Goal: Information Seeking & Learning: Learn about a topic

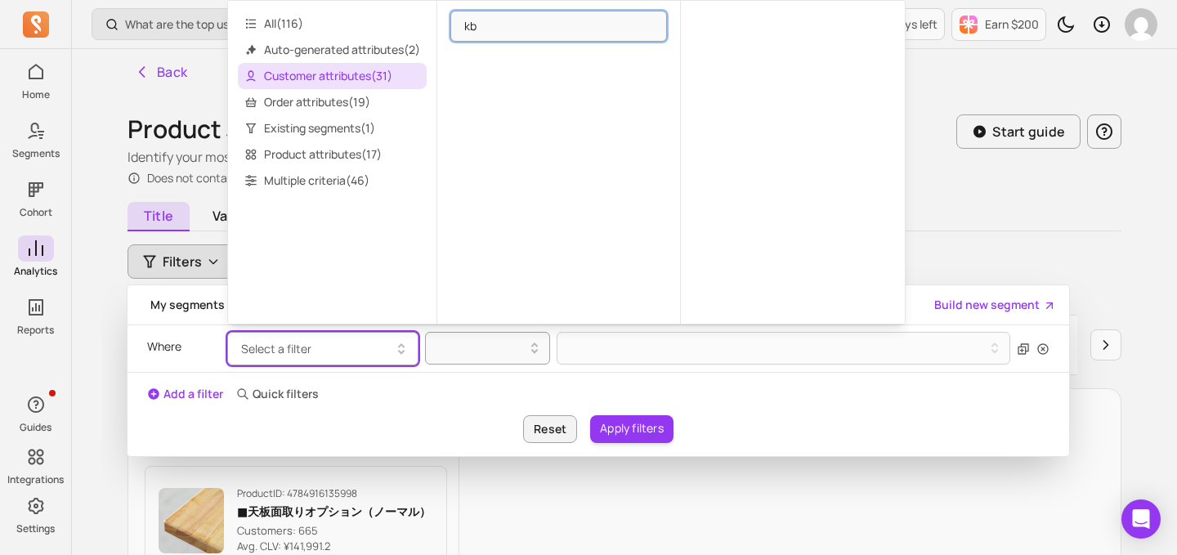
click at [495, 29] on input "kb" at bounding box center [558, 26] width 217 height 31
type input "k"
type input "KB訪問"
click at [647, 25] on input "KB訪問" at bounding box center [558, 26] width 217 height 31
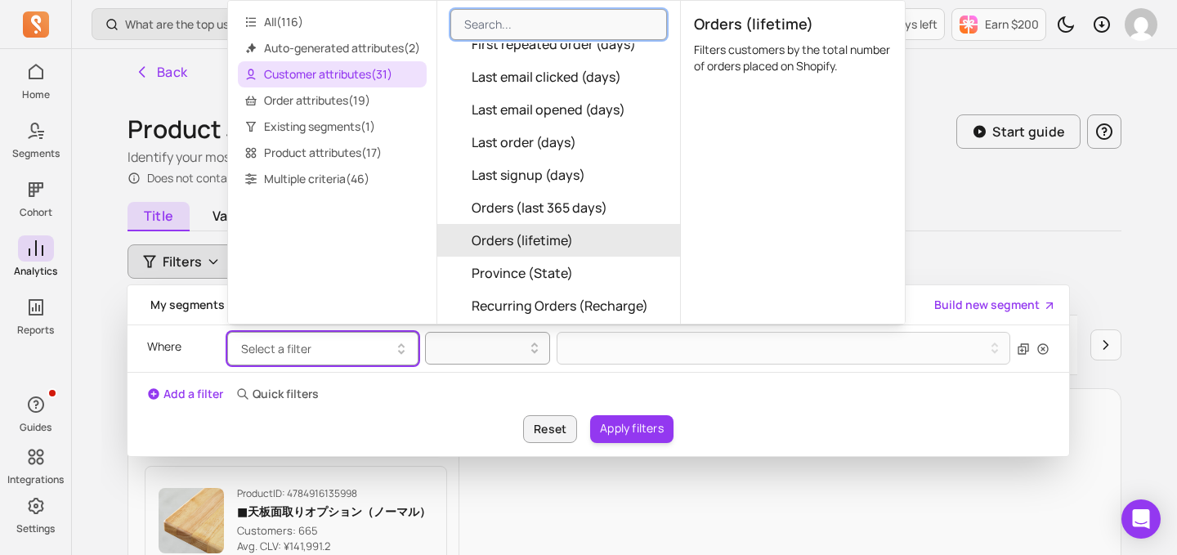
scroll to position [397, 0]
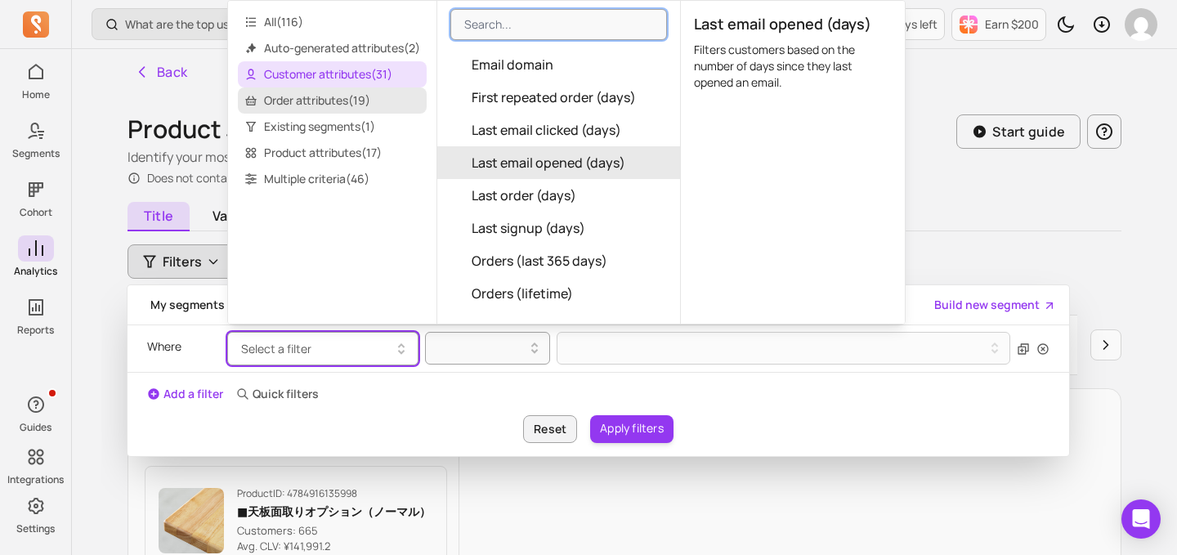
click at [303, 97] on span "Order attributes ( 19 )" at bounding box center [332, 100] width 189 height 26
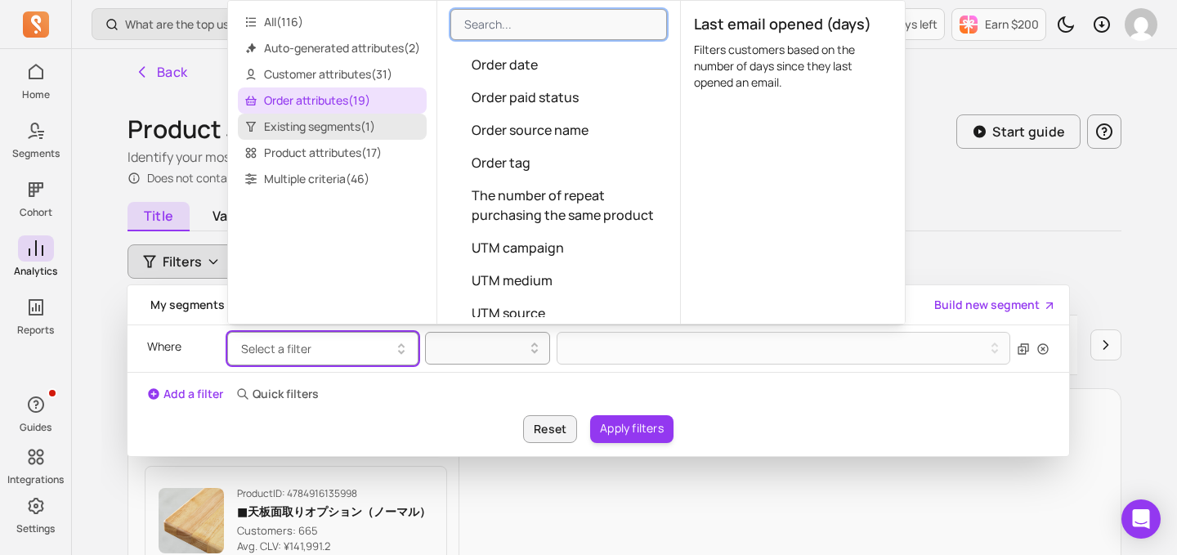
click at [305, 121] on span "Existing segments ( 1 )" at bounding box center [332, 127] width 189 height 26
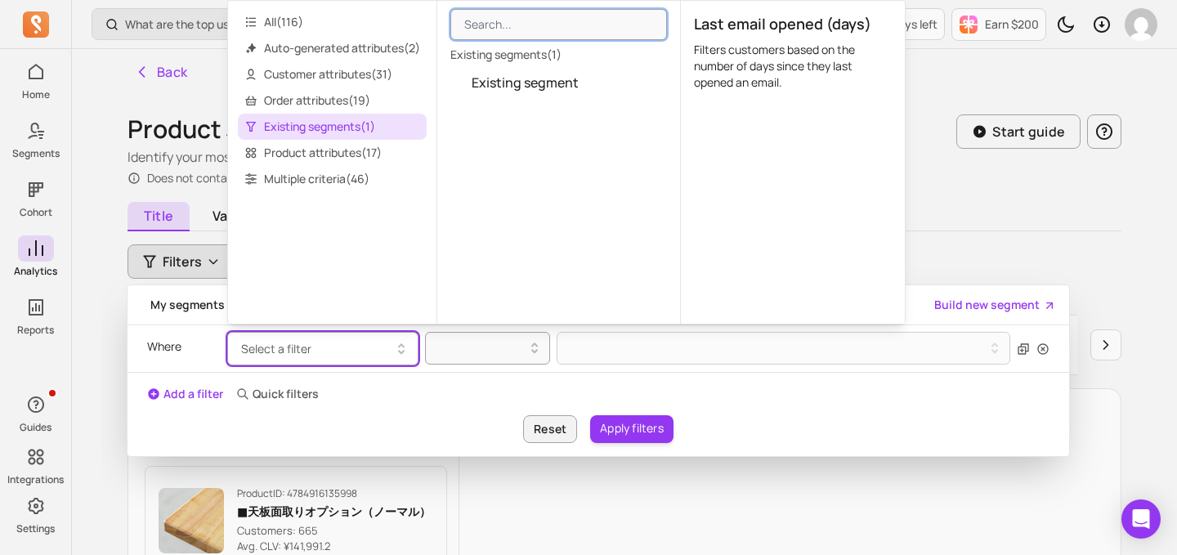
click at [306, 135] on span "Existing segments ( 1 )" at bounding box center [332, 127] width 189 height 26
click at [304, 172] on span "Multiple criteria ( 46 )" at bounding box center [332, 179] width 189 height 26
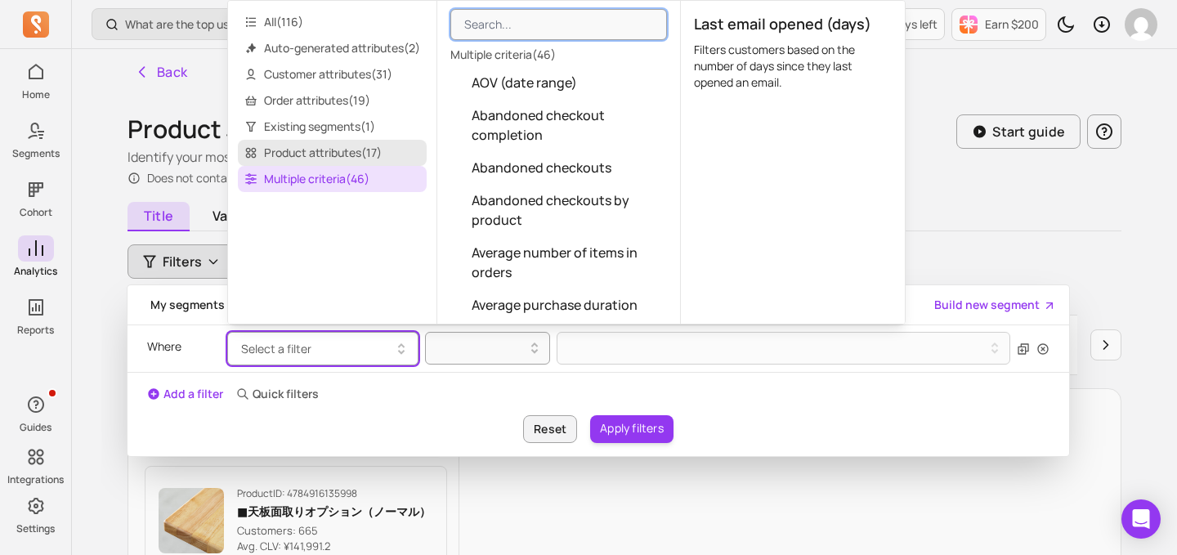
click at [305, 149] on span "Product attributes ( 17 )" at bounding box center [332, 153] width 189 height 26
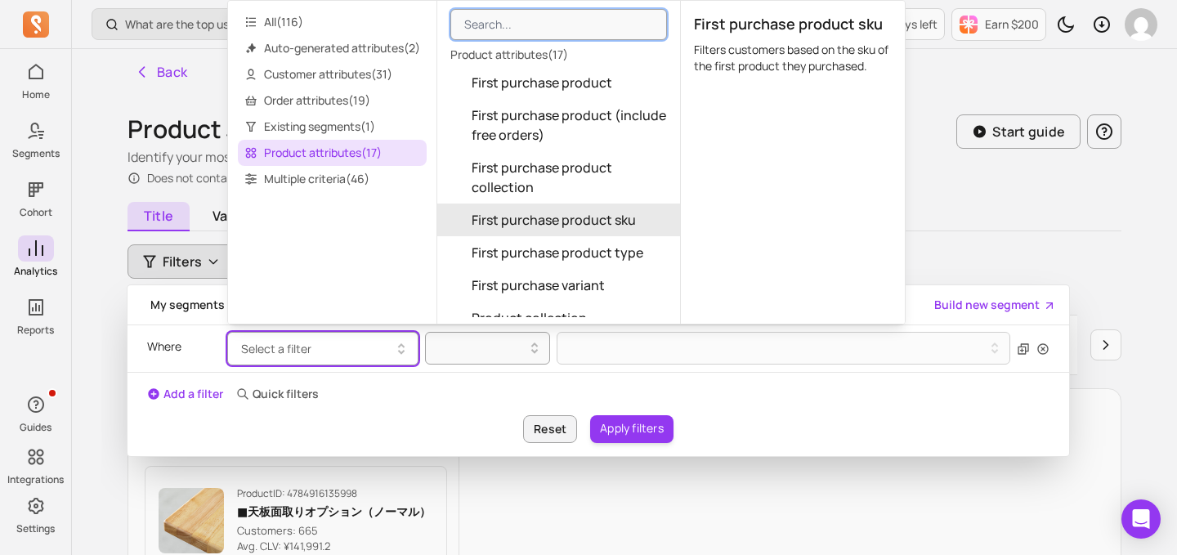
click at [959, 204] on div "Product Journey Pro Identify your most popular first-order products and discove…" at bounding box center [624, 549] width 994 height 871
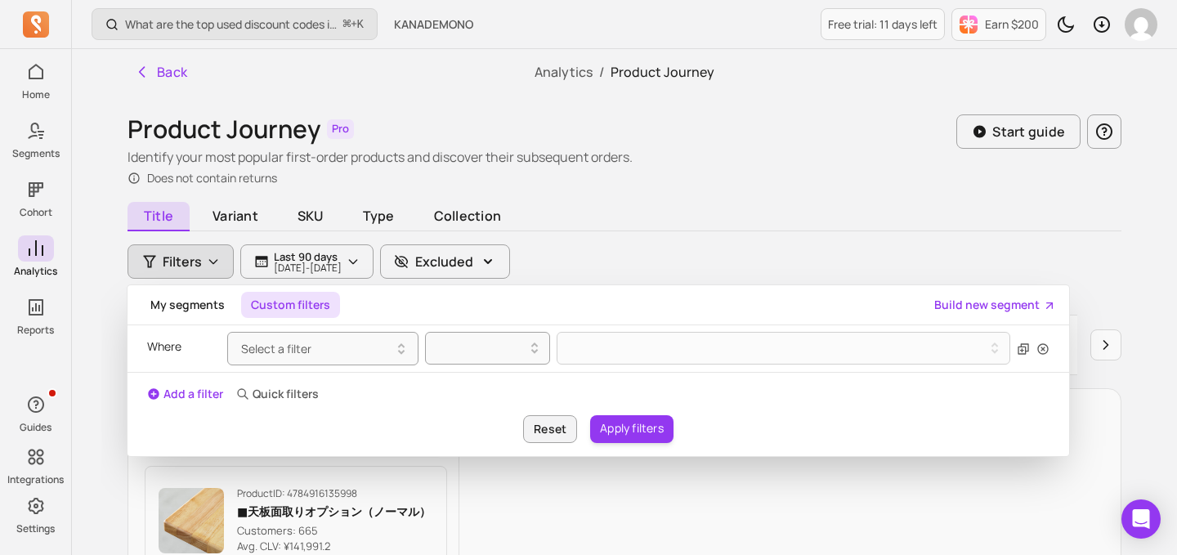
click at [192, 262] on span "Filters" at bounding box center [182, 262] width 39 height 20
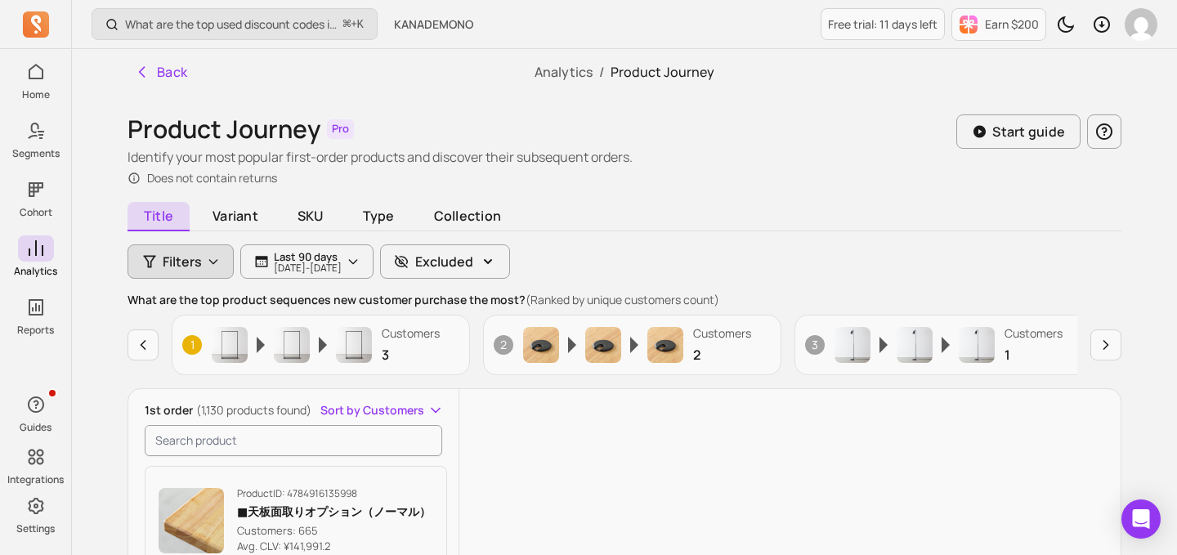
click at [193, 261] on span "Filters" at bounding box center [182, 262] width 39 height 20
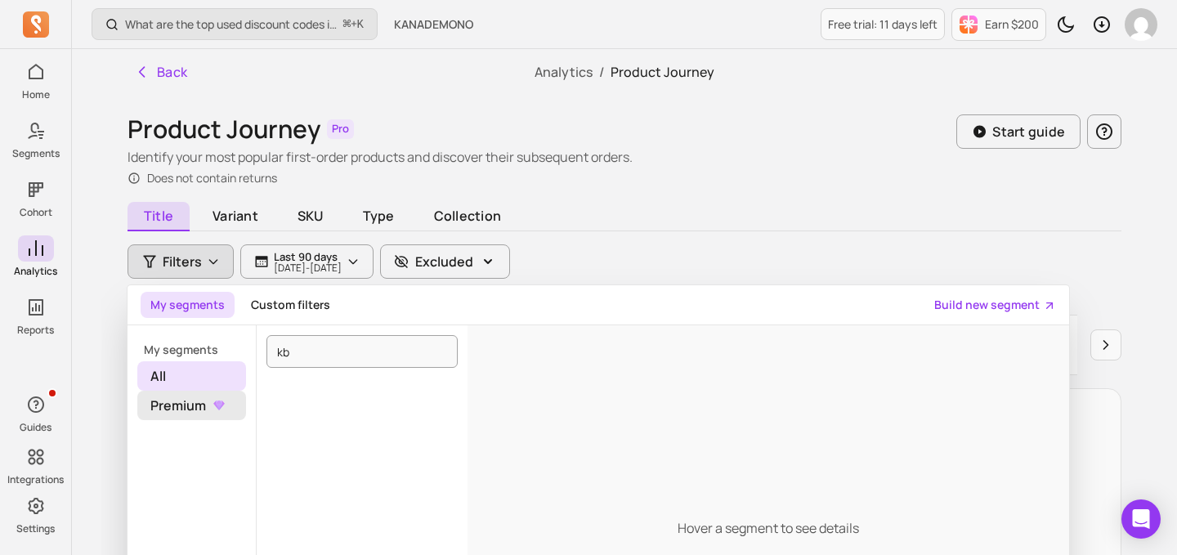
click at [192, 411] on span "Premium" at bounding box center [191, 405] width 109 height 29
click at [196, 372] on span "All" at bounding box center [191, 375] width 109 height 29
click at [334, 338] on input "kb" at bounding box center [361, 351] width 191 height 33
type input "k"
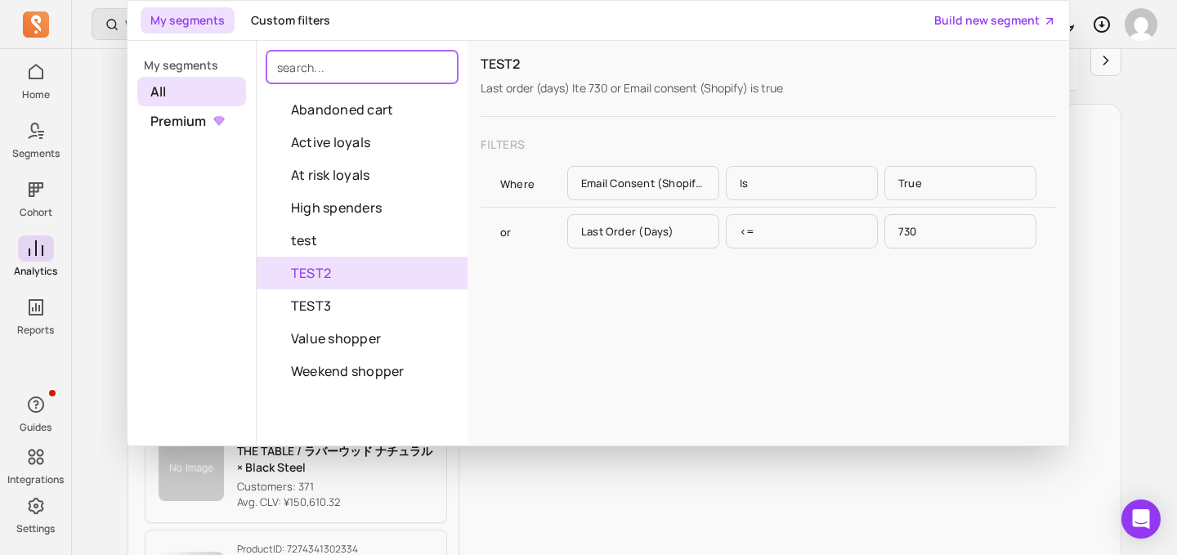
scroll to position [237, 0]
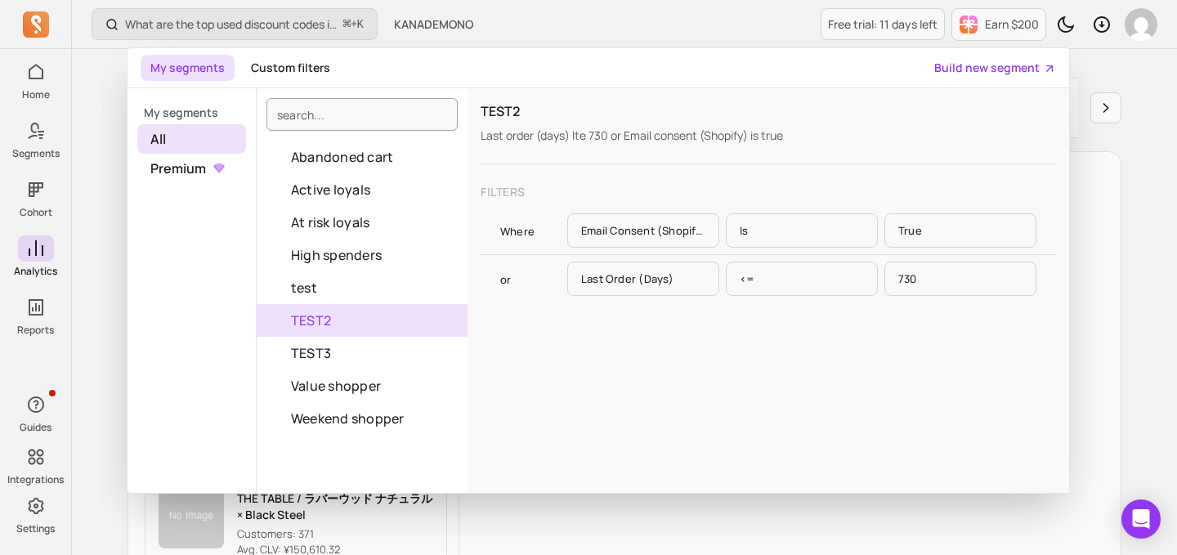
click at [678, 231] on p "Email consent (Shopify)" at bounding box center [643, 230] width 152 height 34
click at [533, 222] on div "Where Email consent (Shopify) is true" at bounding box center [768, 230] width 536 height 34
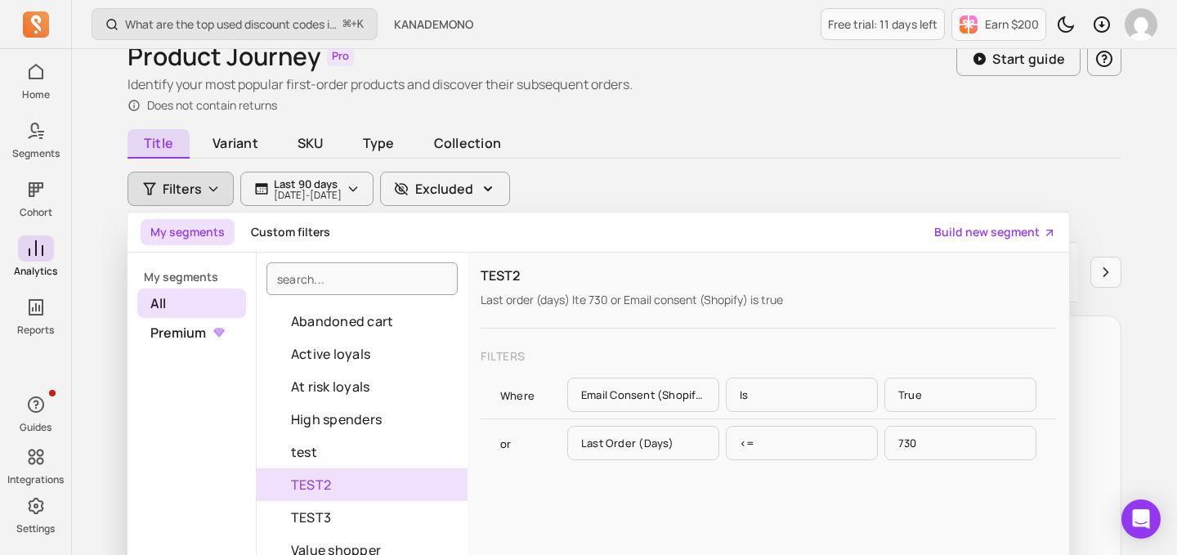
scroll to position [26, 0]
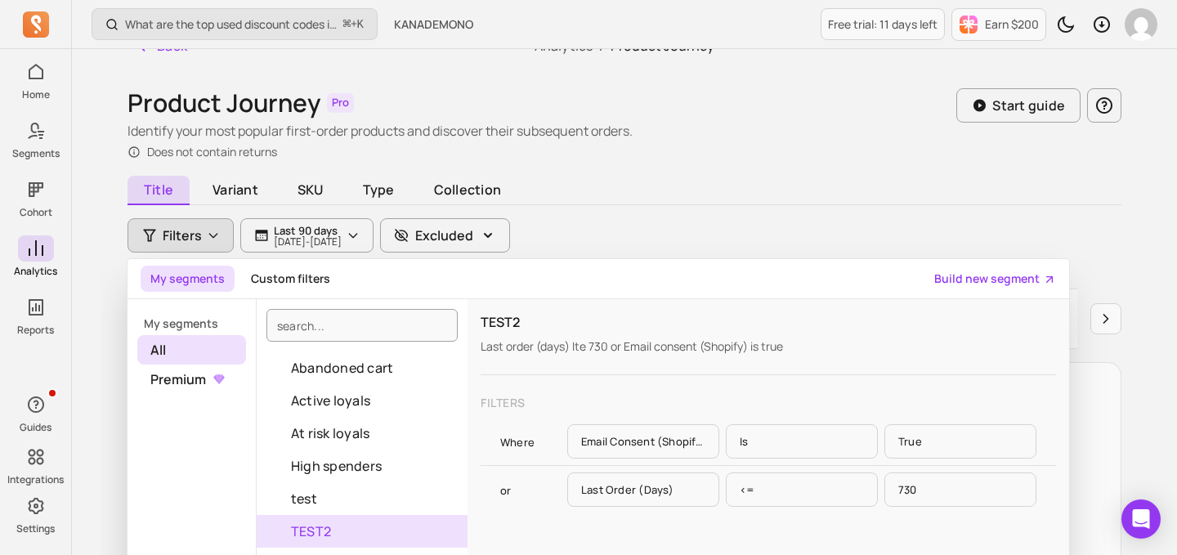
click at [600, 159] on div "Does not contain returns" at bounding box center [379, 152] width 505 height 16
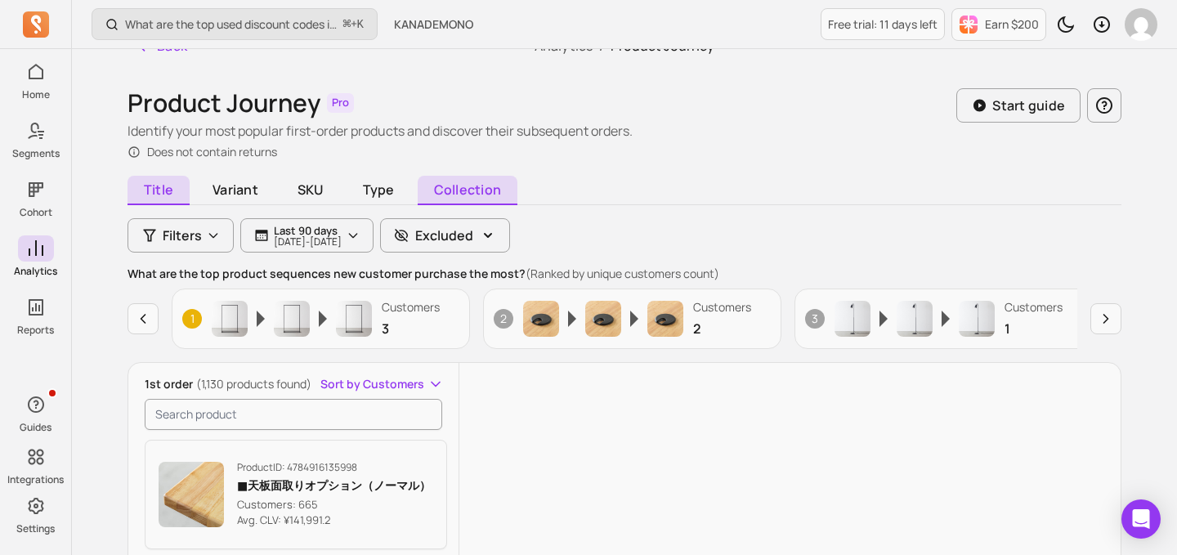
click at [466, 186] on span "Collection" at bounding box center [468, 190] width 100 height 29
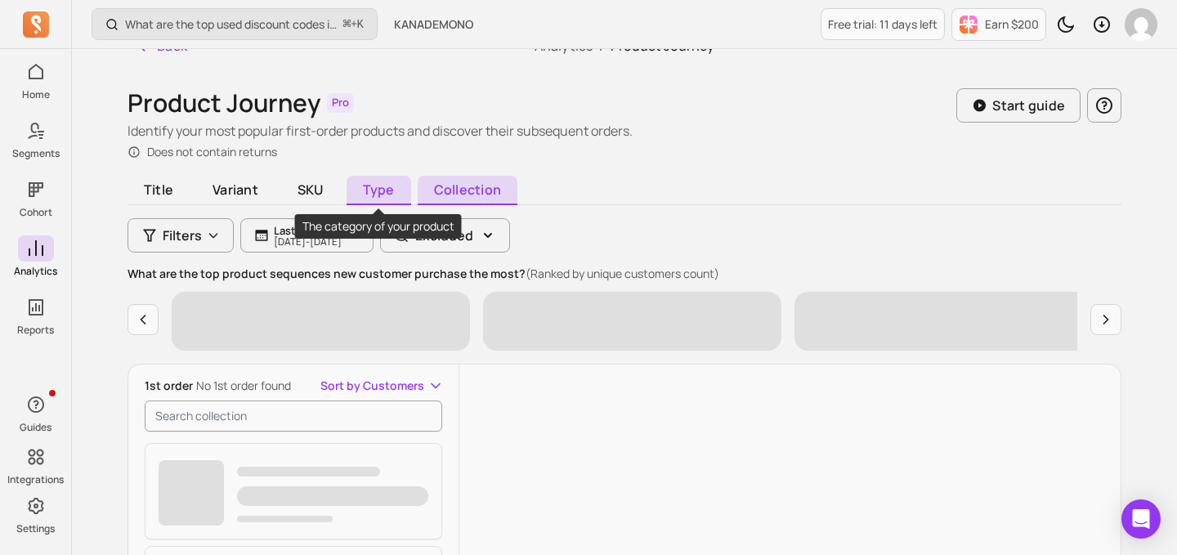
click at [369, 183] on span "Type" at bounding box center [379, 190] width 65 height 29
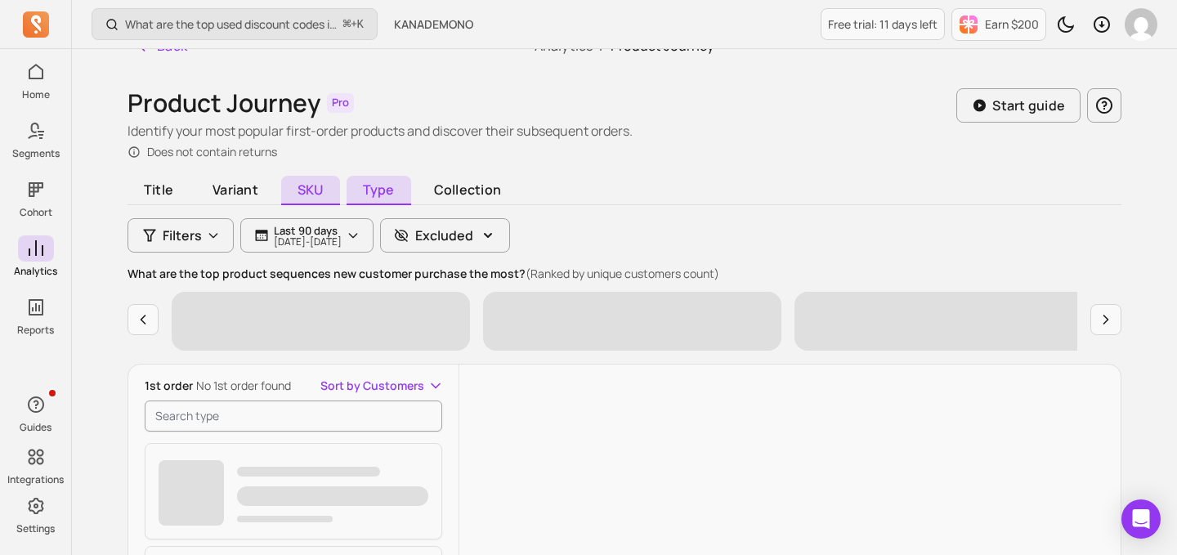
click at [311, 188] on span "SKU" at bounding box center [310, 190] width 59 height 29
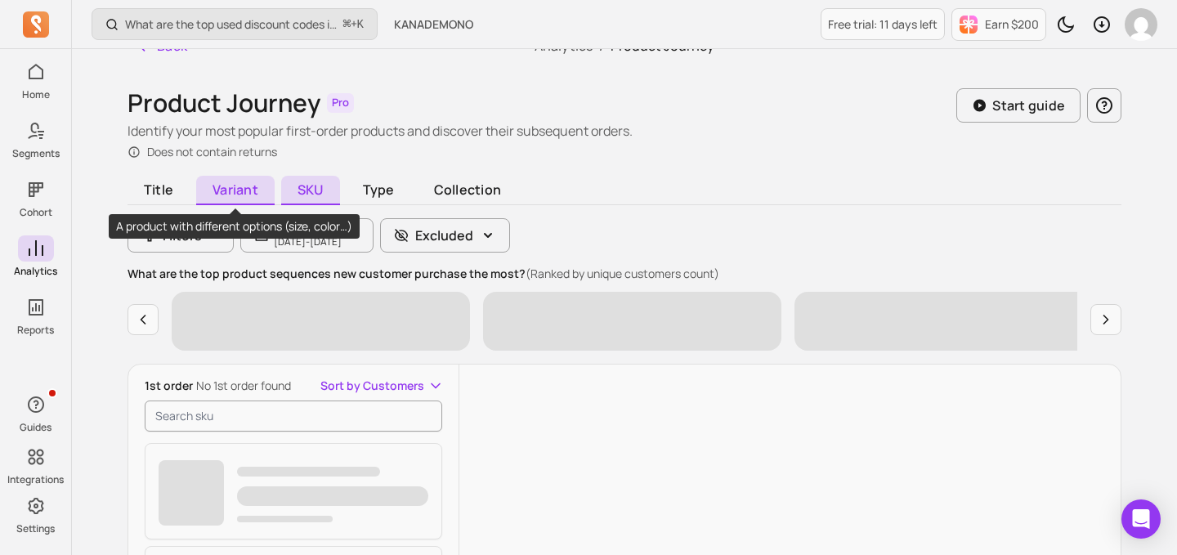
click at [240, 182] on span "Variant" at bounding box center [235, 190] width 78 height 29
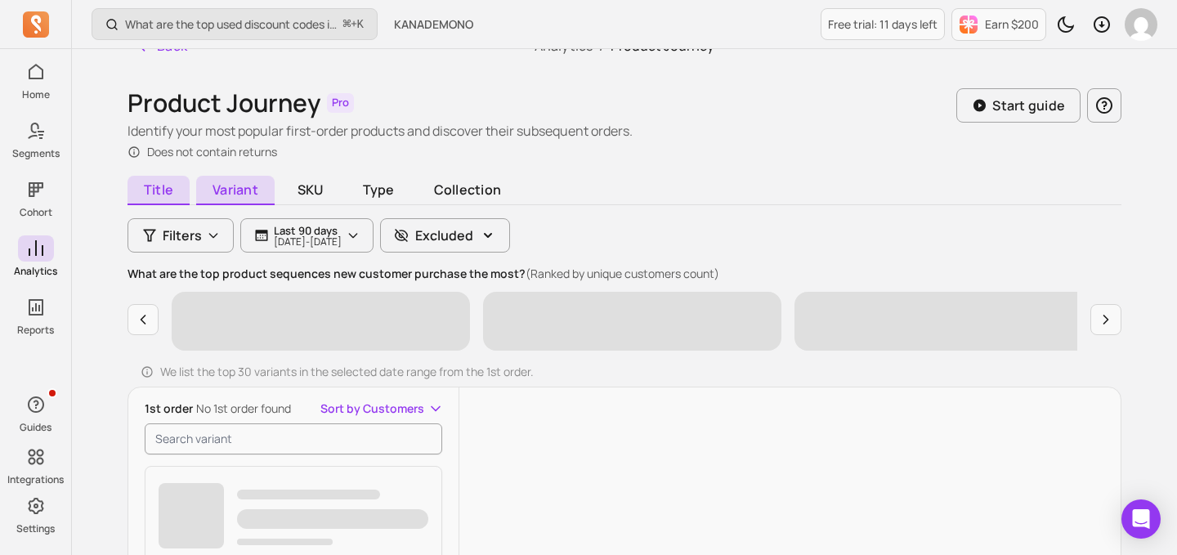
click at [149, 181] on span "Title" at bounding box center [158, 190] width 62 height 29
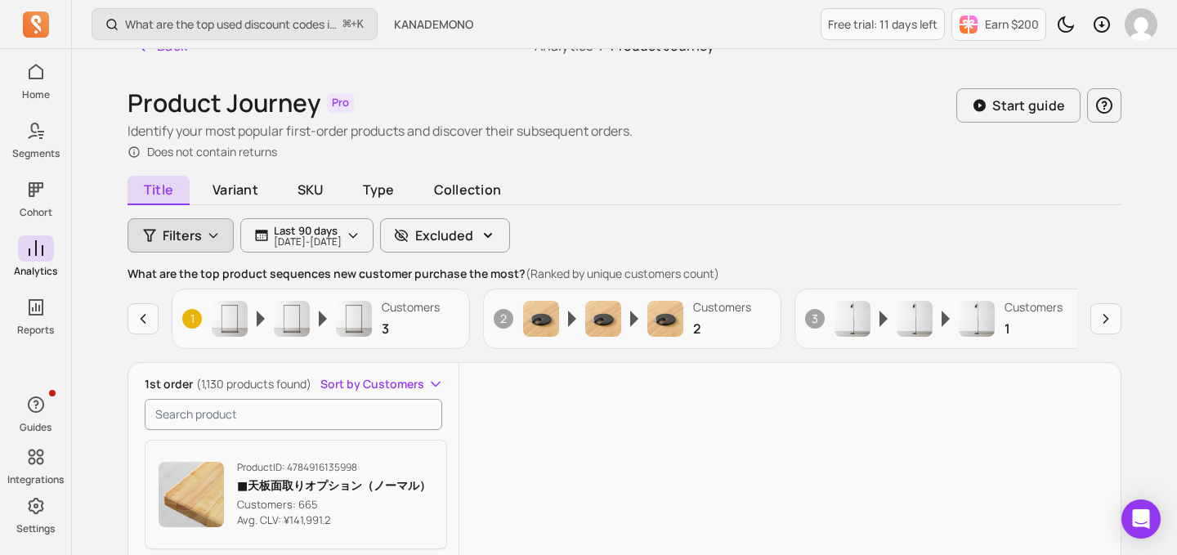
click at [163, 239] on span "Filters" at bounding box center [182, 236] width 39 height 20
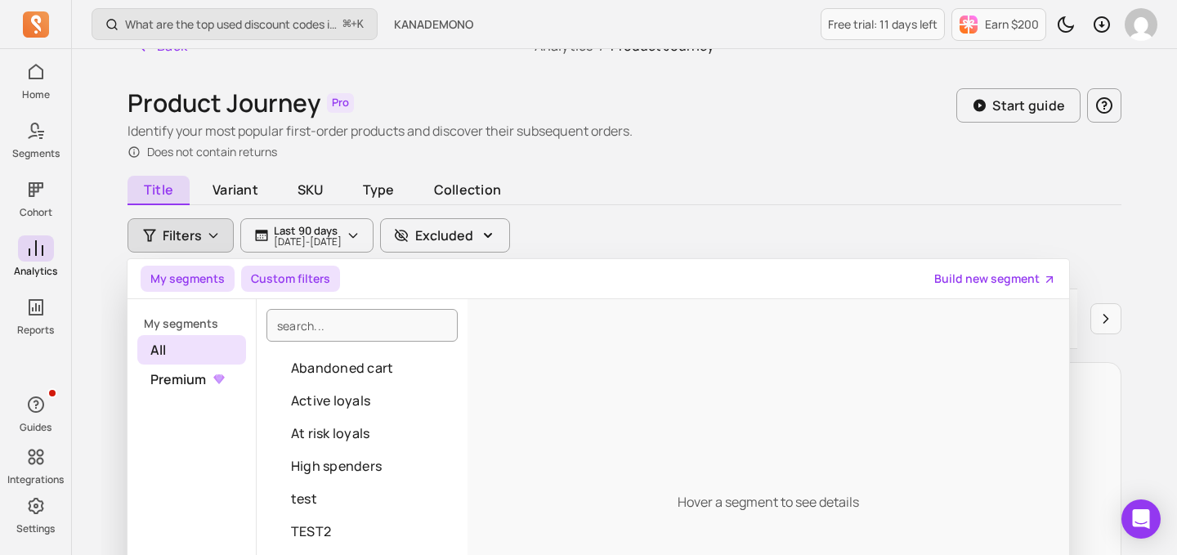
click at [294, 278] on button "Custom filters" at bounding box center [290, 279] width 99 height 26
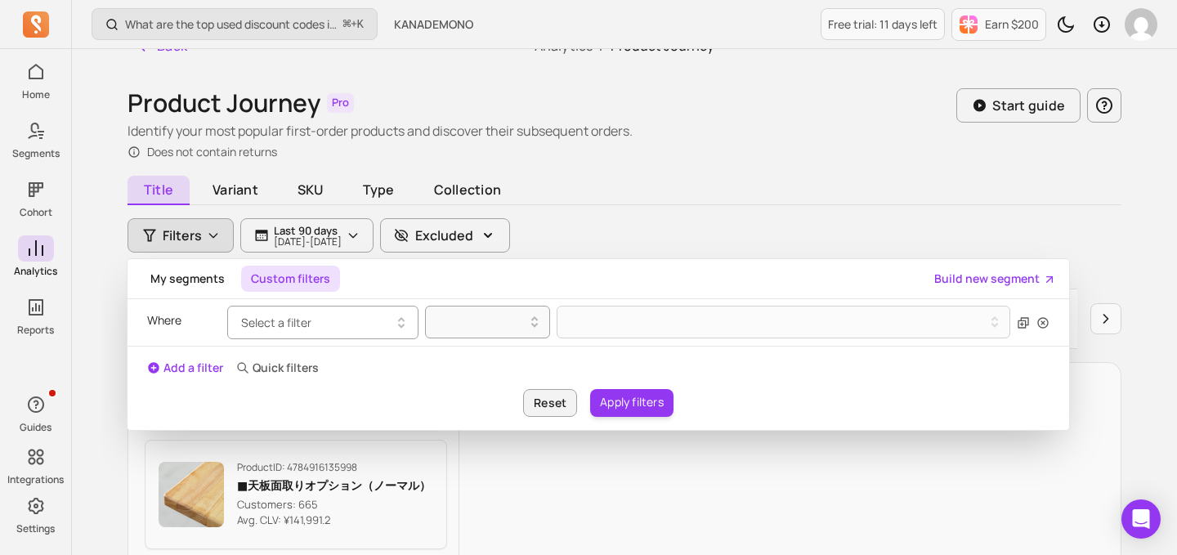
click at [346, 320] on button "Select a filter" at bounding box center [322, 323] width 191 height 34
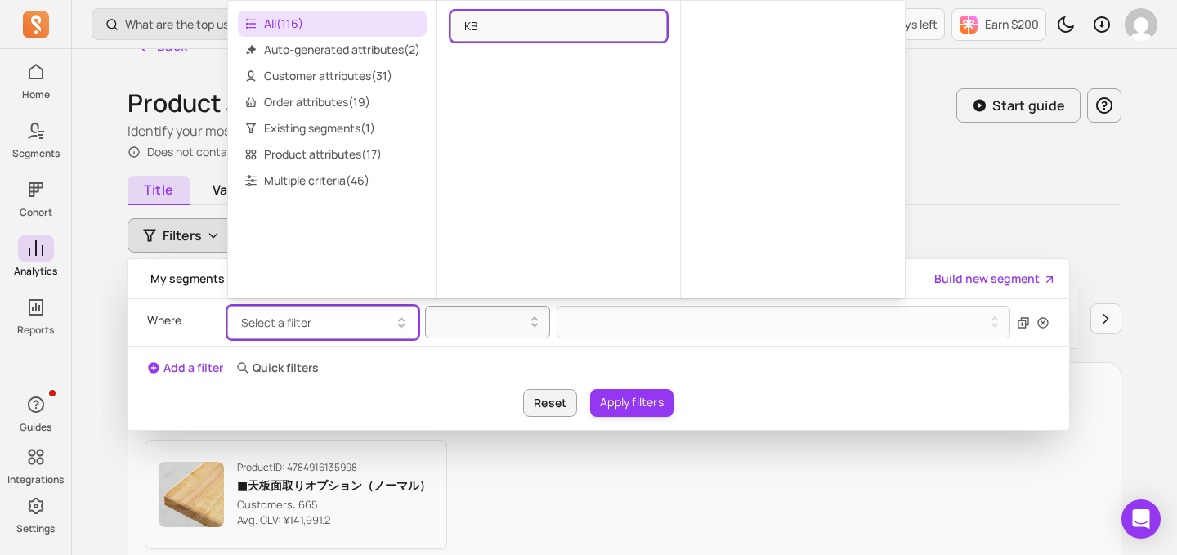
type input "K"
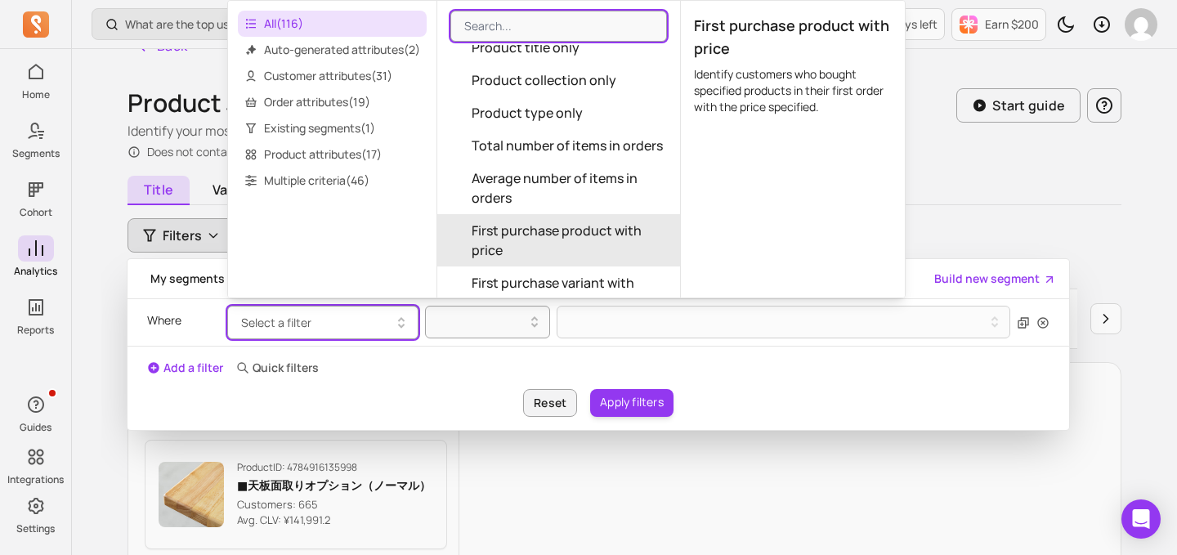
scroll to position [28, 0]
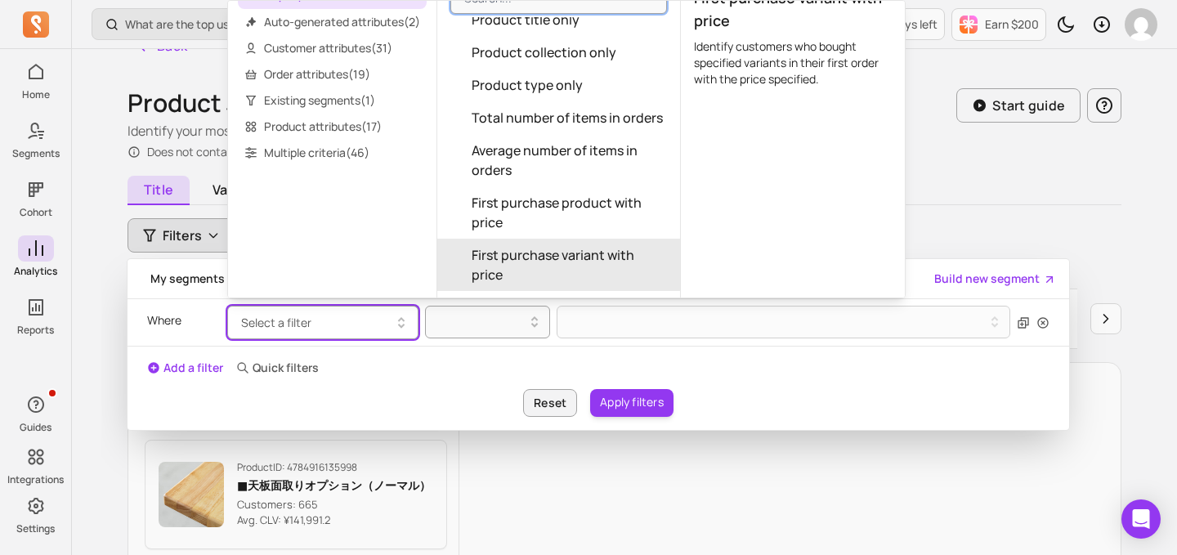
click at [111, 114] on div "Back Analytics / Product Journey Product Journey Pro Identify your most popular…" at bounding box center [624, 501] width 1046 height 956
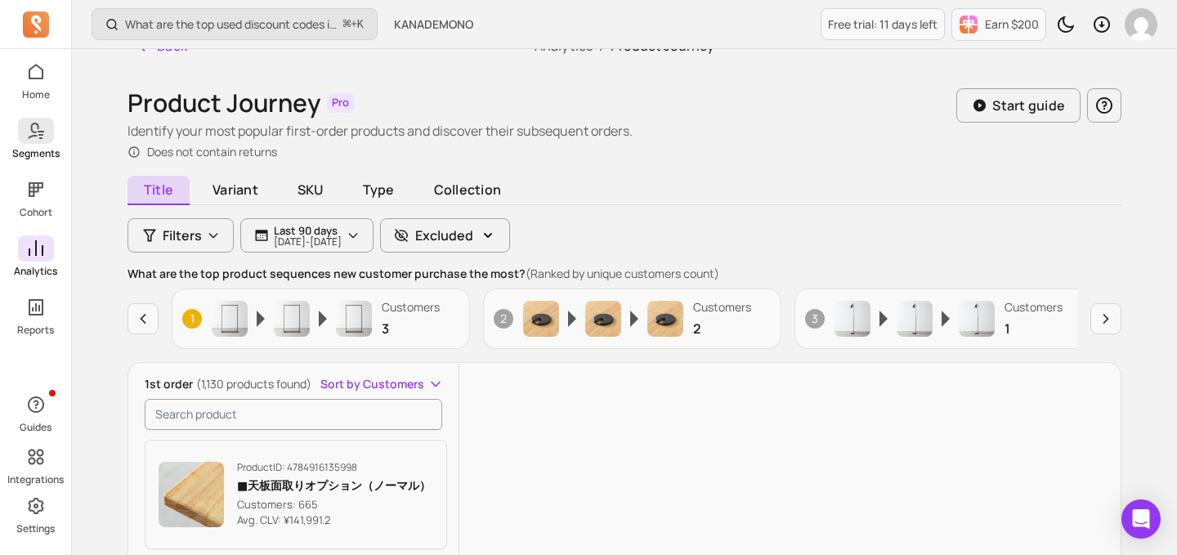
click at [19, 142] on link "Segments" at bounding box center [35, 139] width 71 height 42
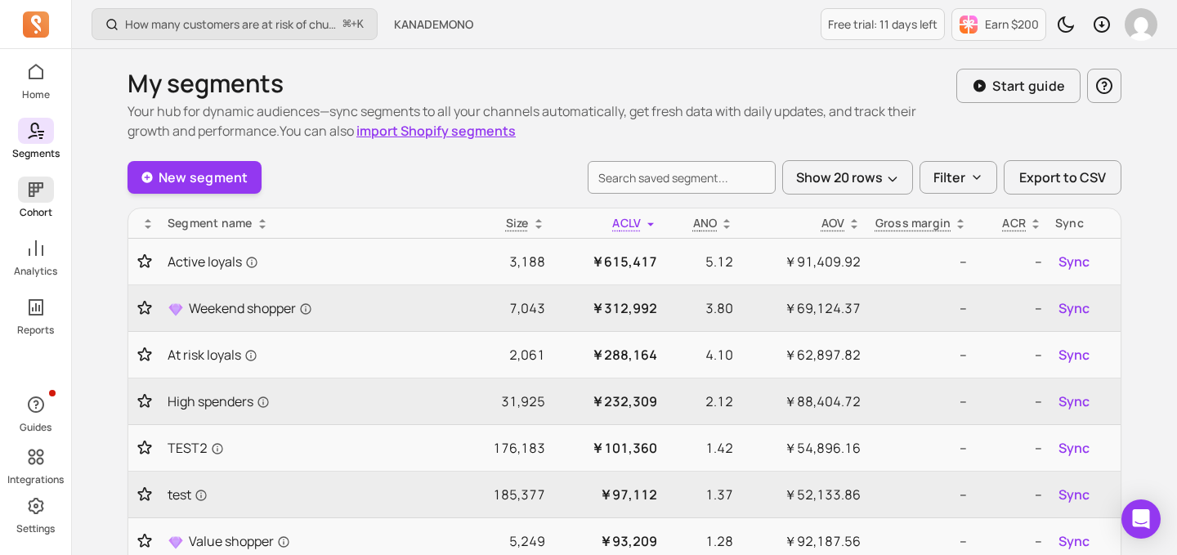
click at [42, 180] on icon at bounding box center [36, 190] width 20 height 20
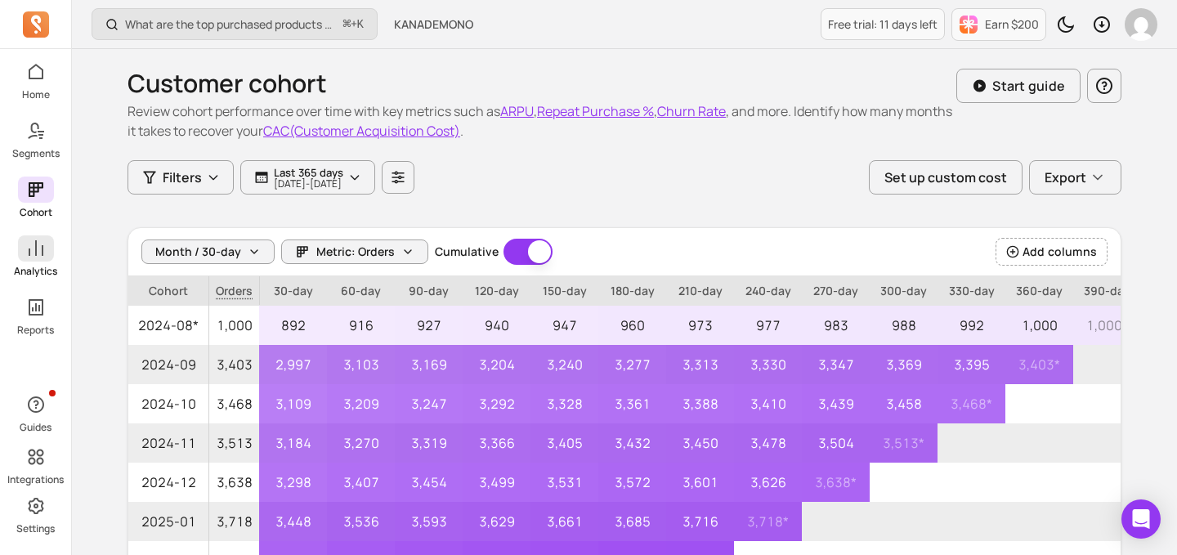
click at [50, 252] on span at bounding box center [36, 248] width 36 height 26
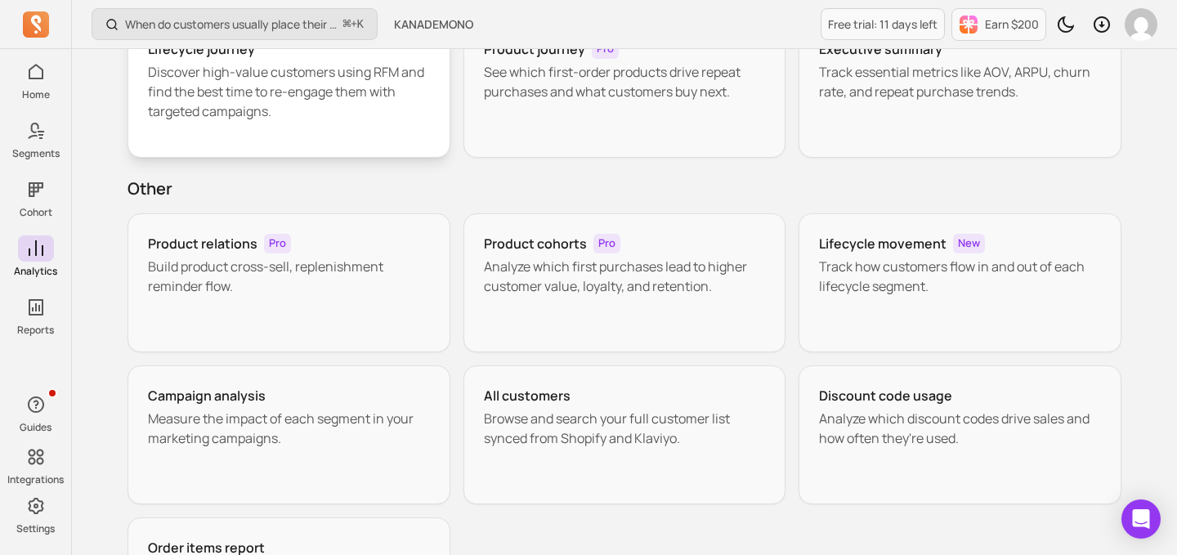
scroll to position [180, 0]
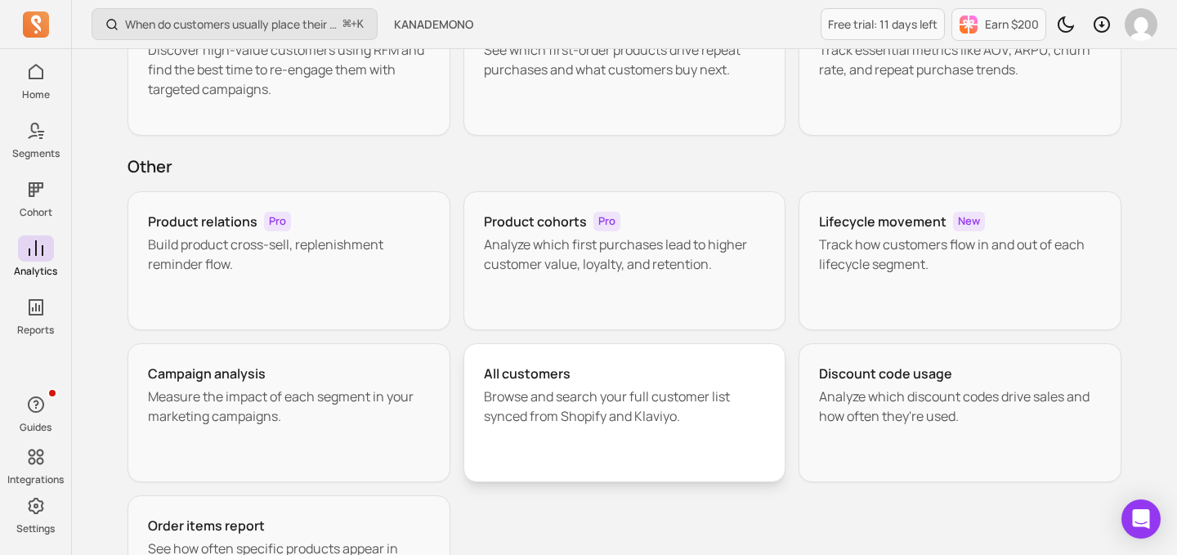
click at [587, 366] on div "All customers" at bounding box center [625, 374] width 282 height 20
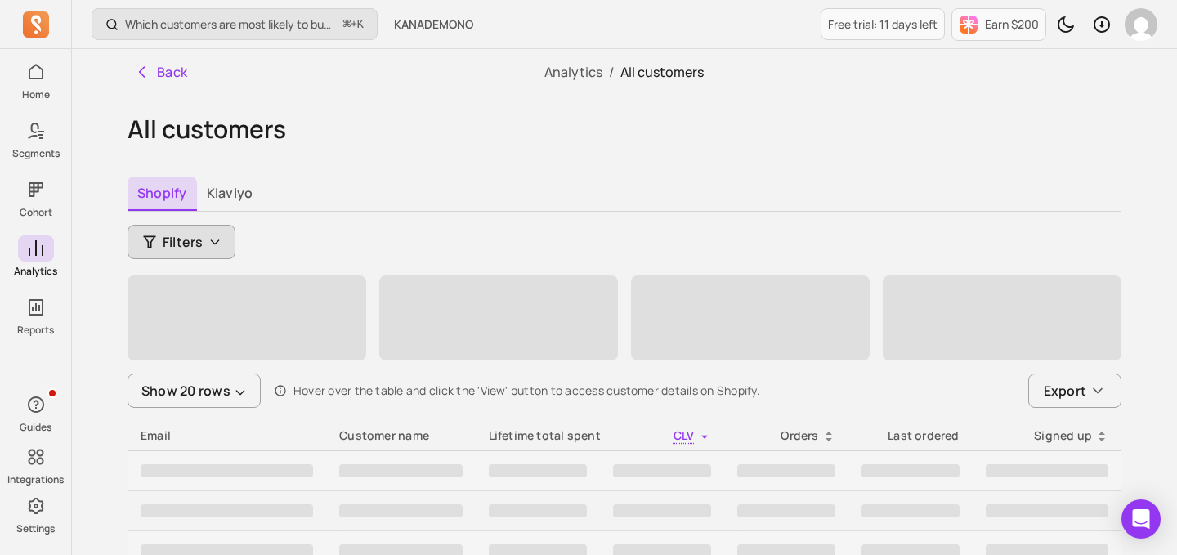
click at [212, 240] on icon "button" at bounding box center [214, 241] width 13 height 13
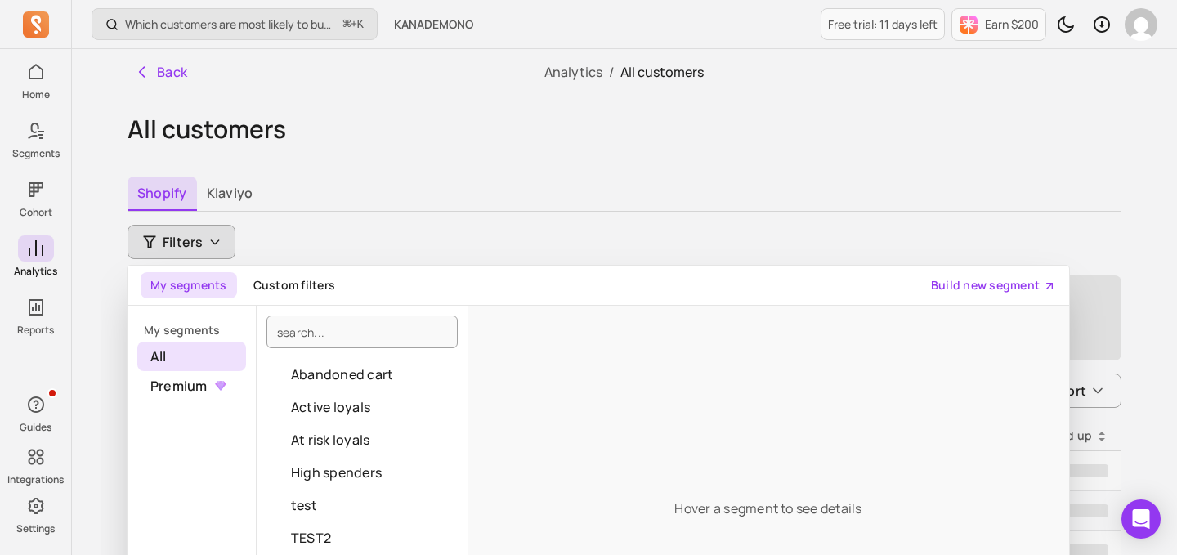
click at [290, 349] on div at bounding box center [362, 332] width 211 height 52
click at [293, 336] on input "search" at bounding box center [361, 331] width 191 height 33
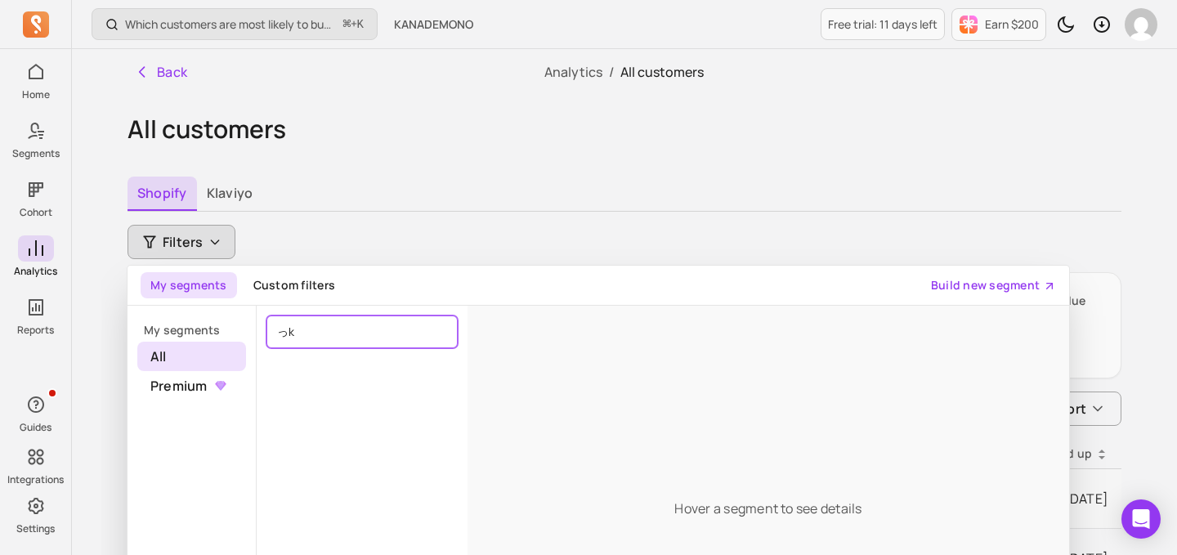
type input "っ"
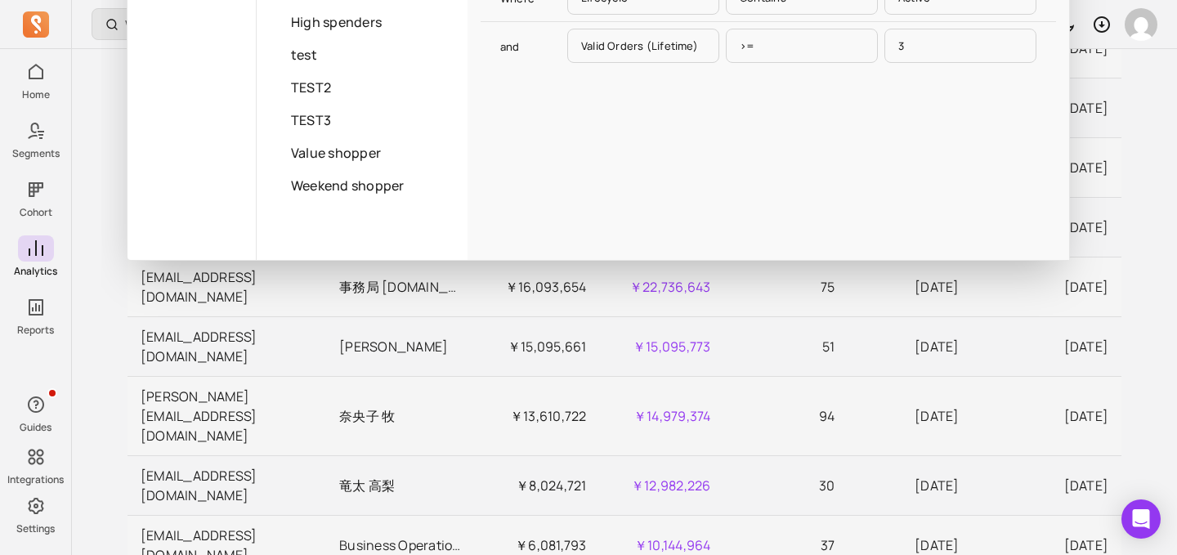
scroll to position [451, 0]
click at [87, 239] on div "Which customers are most likely to buy again soon? ⌘ + K KANADEMONO Free trial:…" at bounding box center [624, 494] width 1105 height 1890
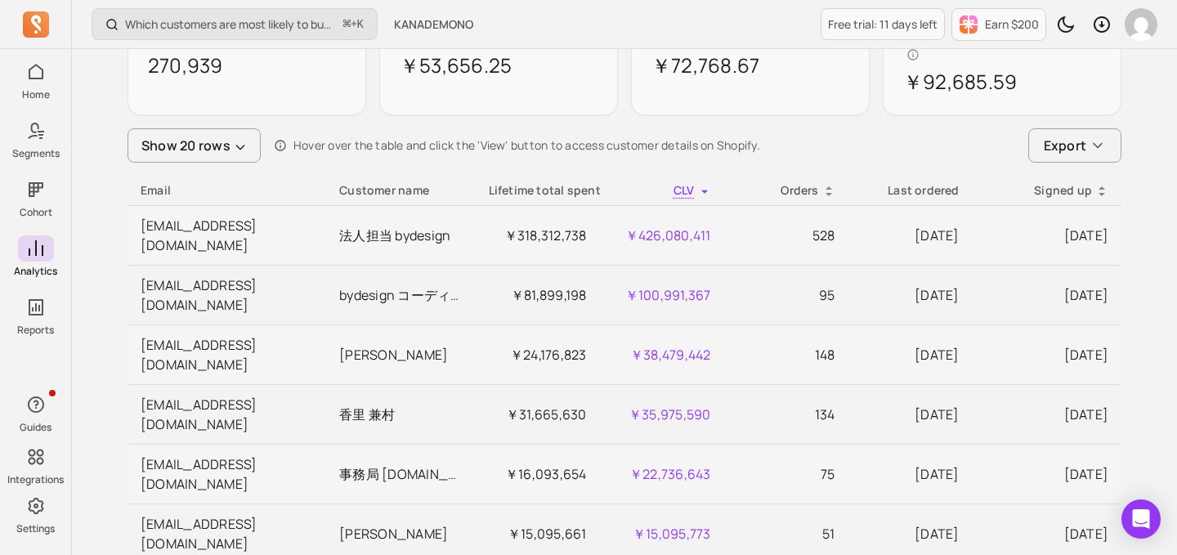
scroll to position [274, 0]
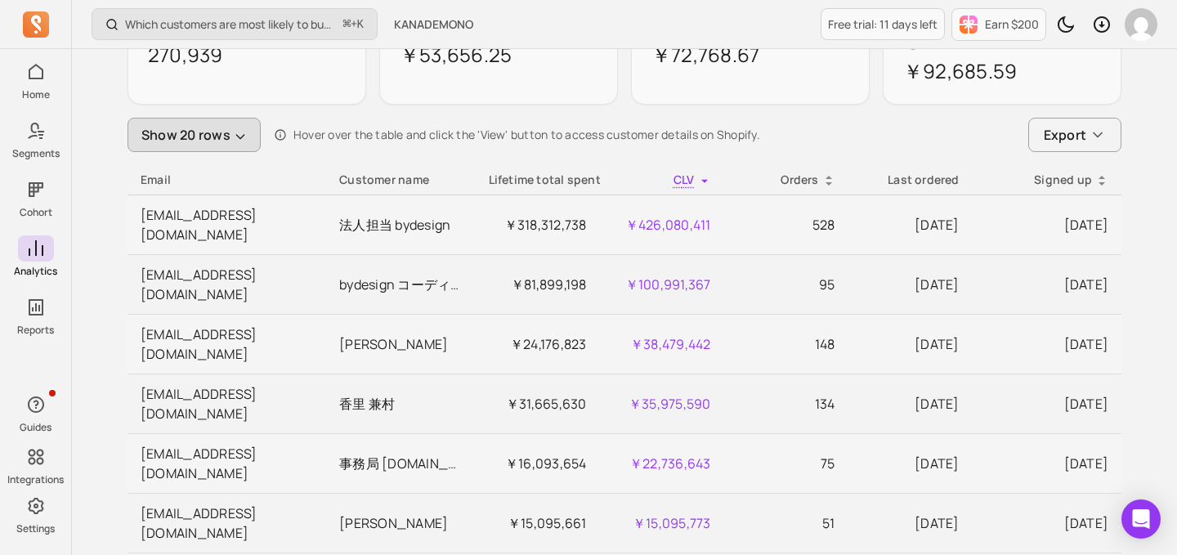
click at [222, 118] on button "Show 20 rows" at bounding box center [193, 135] width 133 height 34
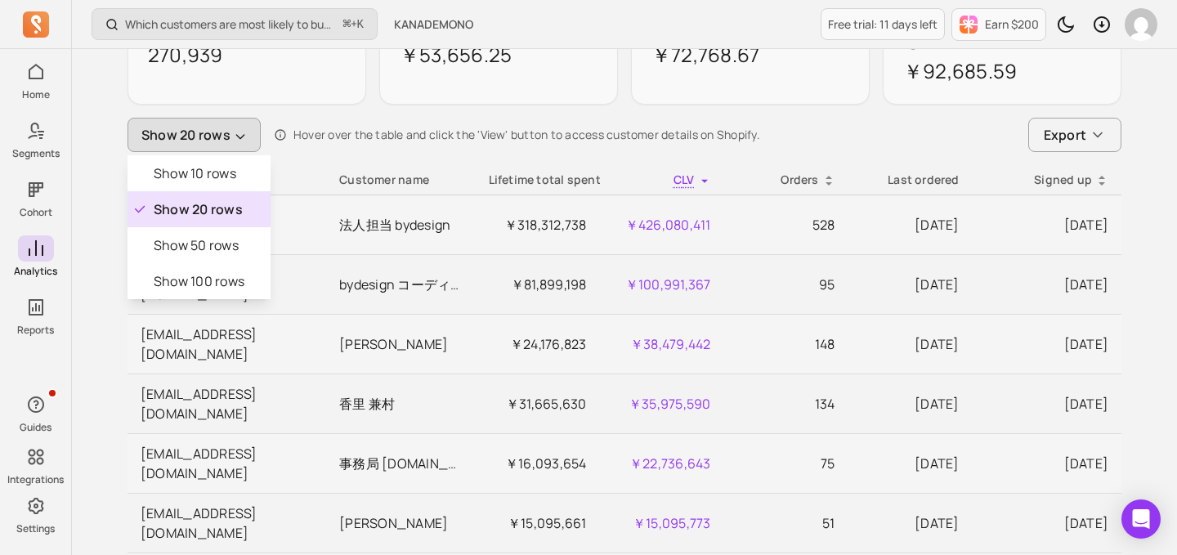
click at [223, 118] on button "Show 20 rows" at bounding box center [193, 135] width 133 height 34
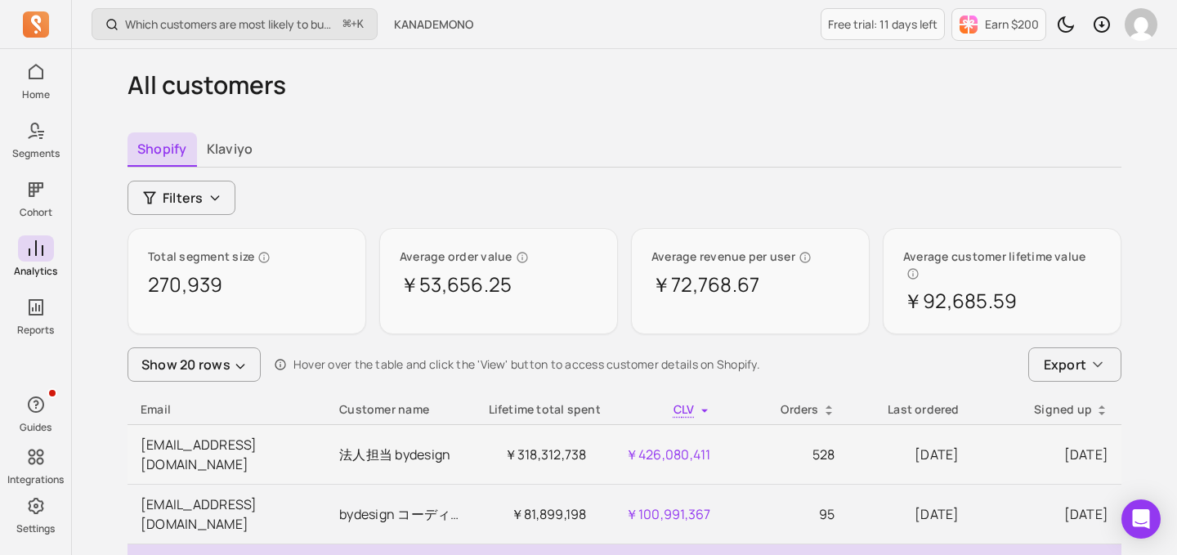
scroll to position [42, 0]
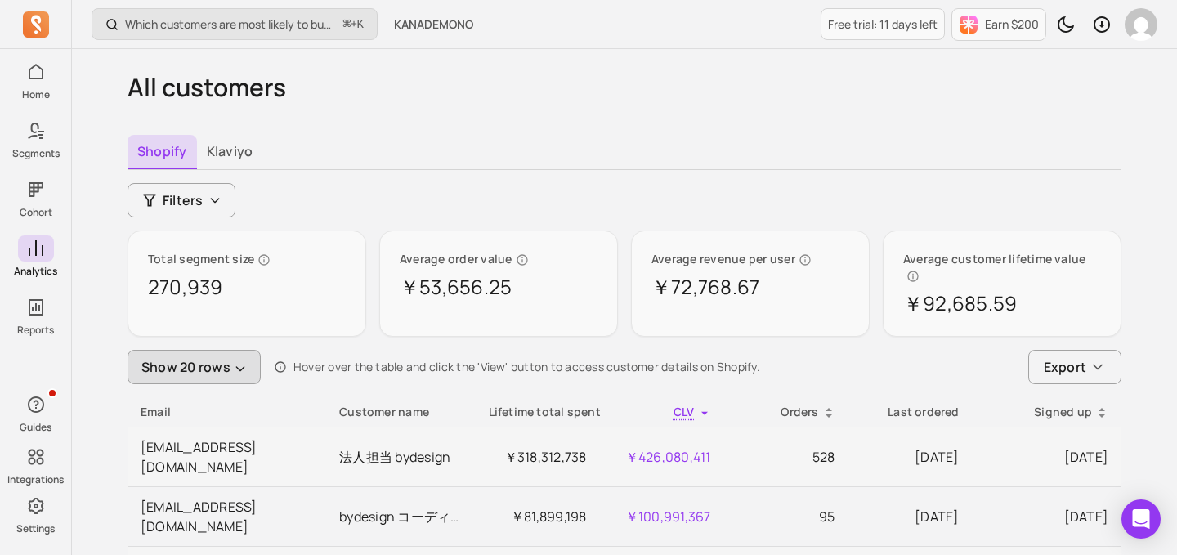
click at [188, 356] on button "Show 20 rows" at bounding box center [193, 367] width 133 height 34
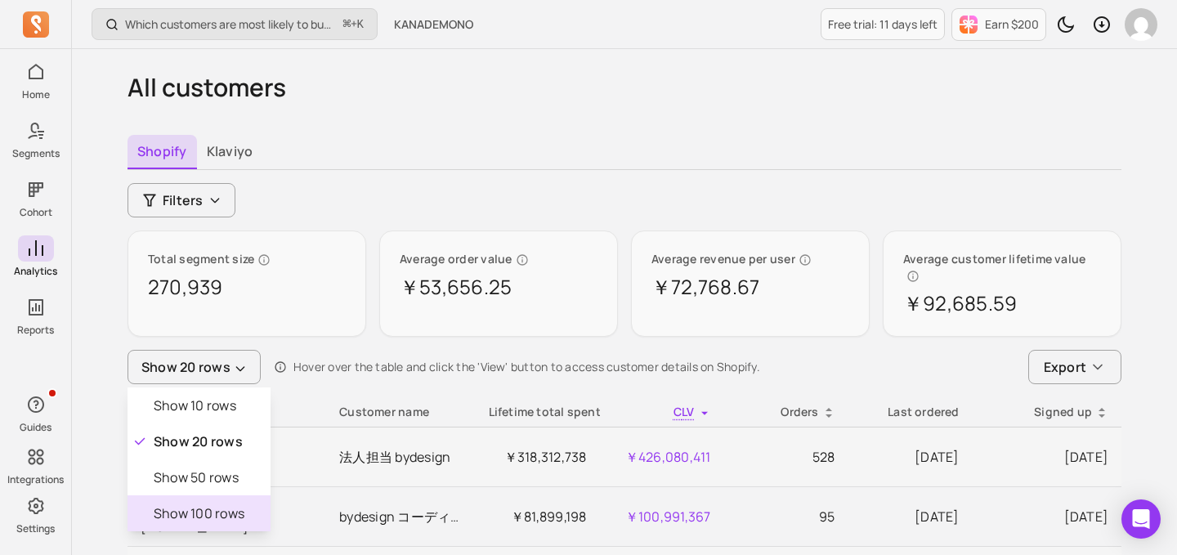
click at [208, 503] on p "Show 100 rows" at bounding box center [199, 513] width 91 height 20
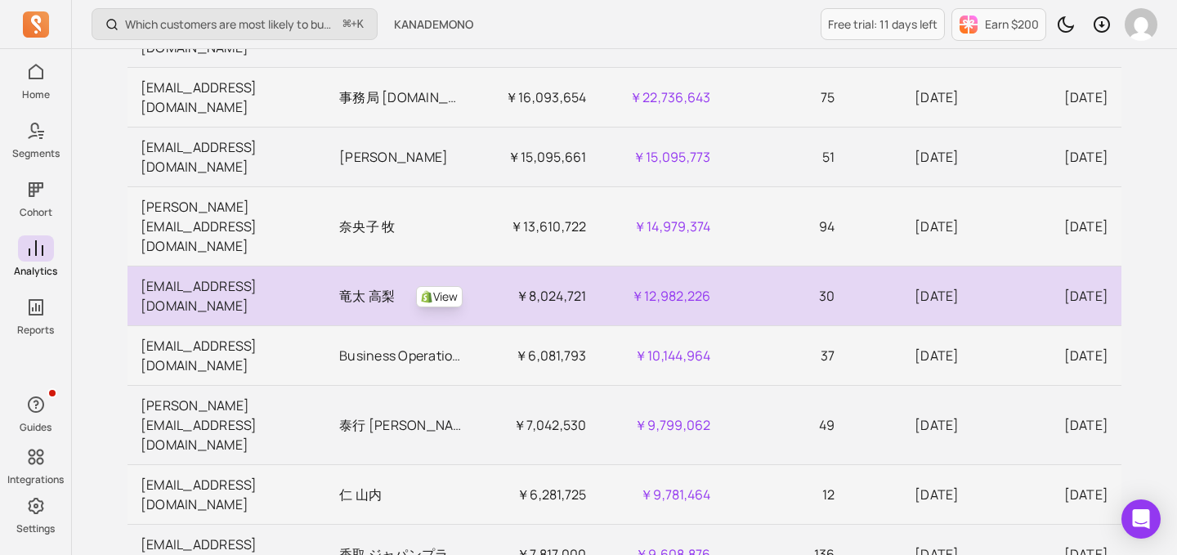
scroll to position [670, 0]
